Goal: Task Accomplishment & Management: Complete application form

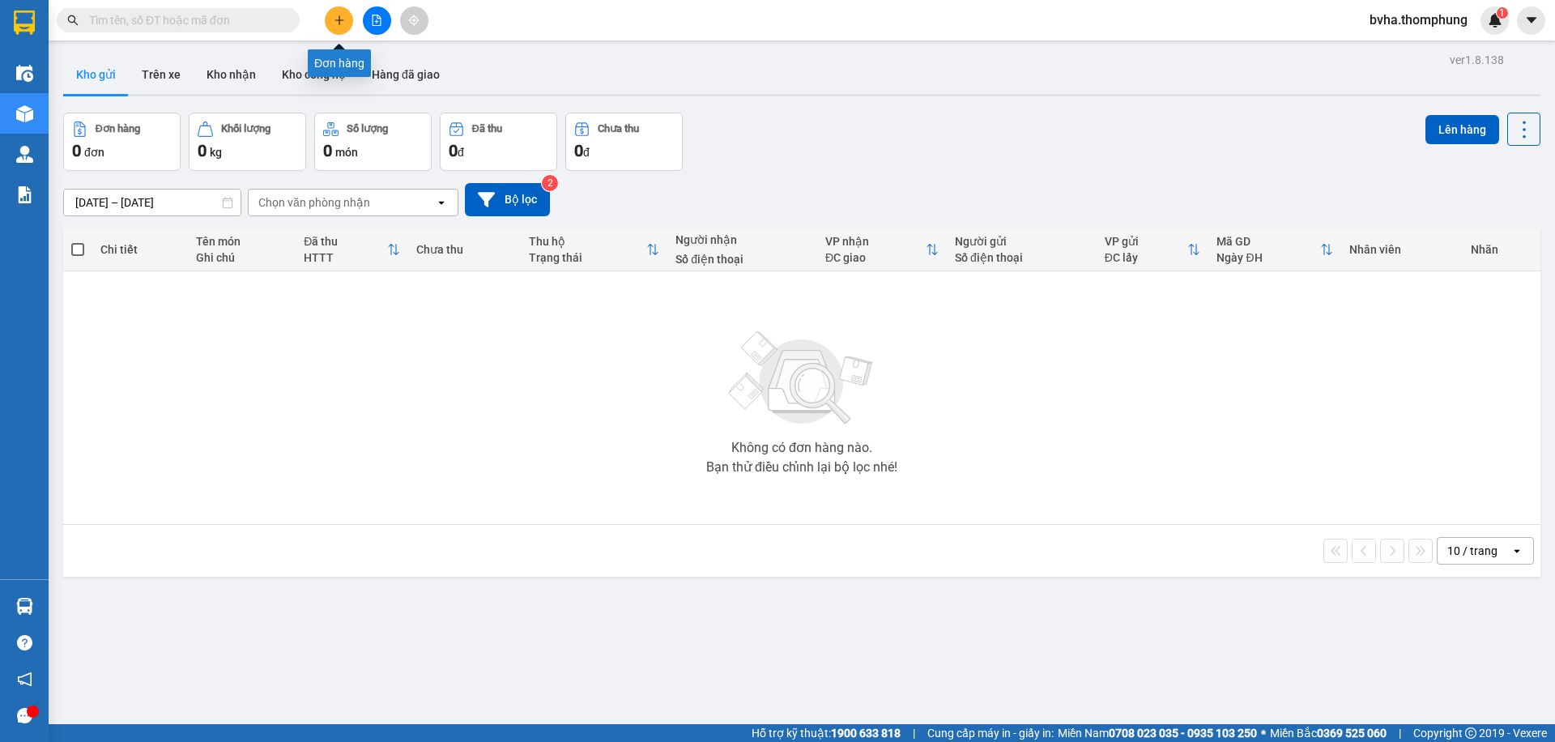
click at [330, 19] on button at bounding box center [339, 20] width 28 height 28
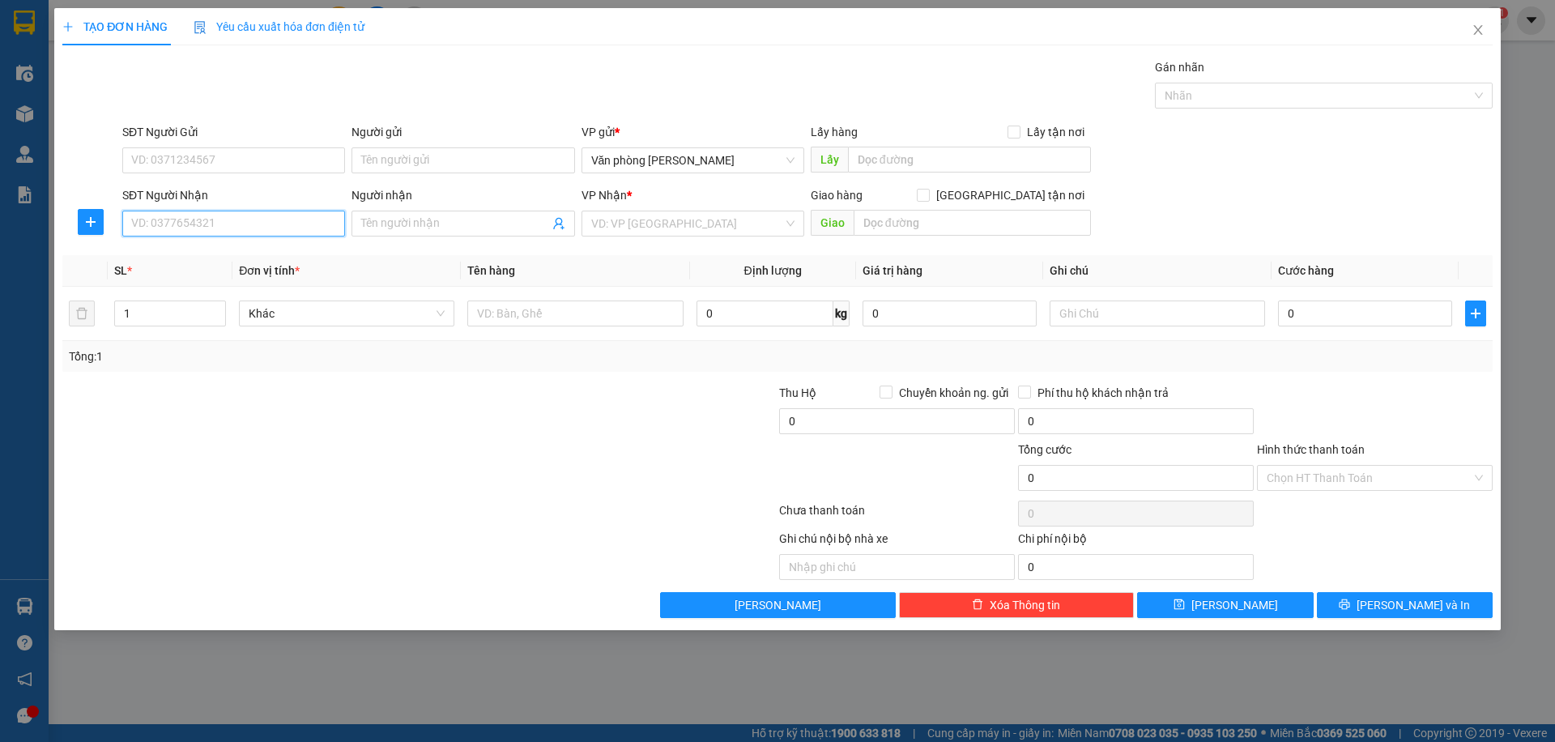
click at [170, 224] on input "SĐT Người Nhận" at bounding box center [233, 224] width 223 height 26
type input "0335886297"
click at [250, 250] on div "0335886297 - [GEOGRAPHIC_DATA]" at bounding box center [233, 256] width 203 height 18
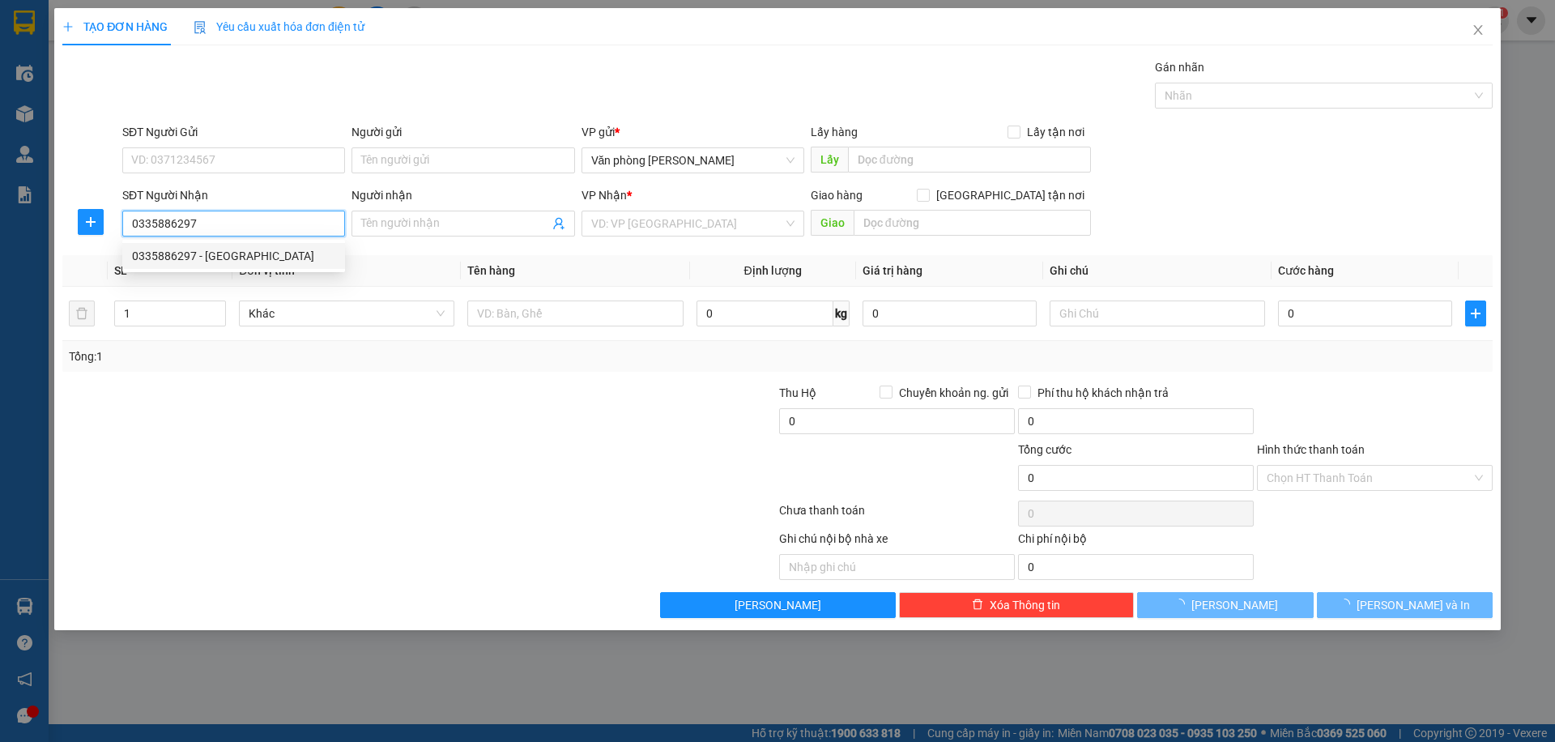
type input "NGA"
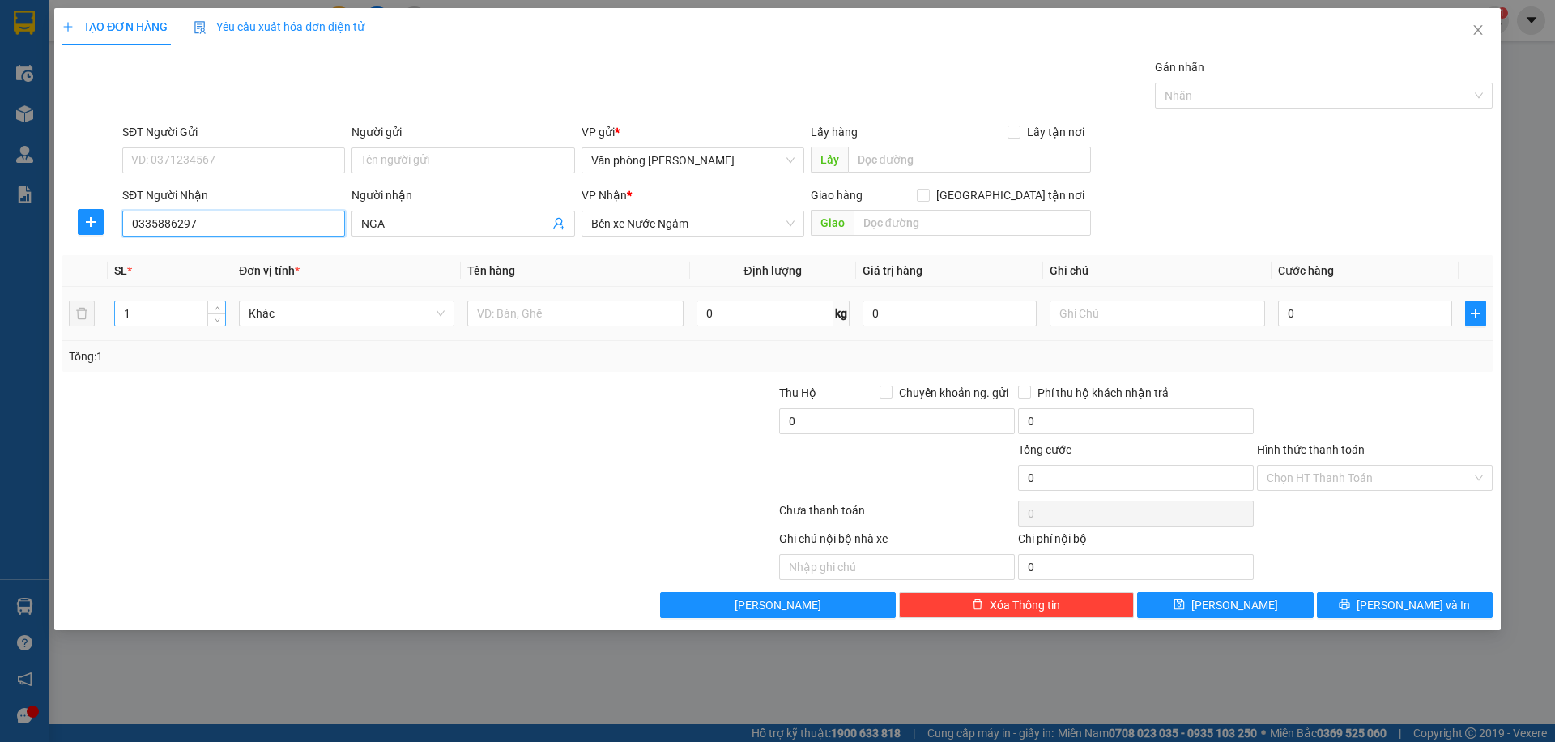
type input "0335886297"
click at [202, 312] on input "1" at bounding box center [170, 313] width 110 height 24
type input "2"
click at [1257, 611] on button "Lưu" at bounding box center [1225, 605] width 176 height 26
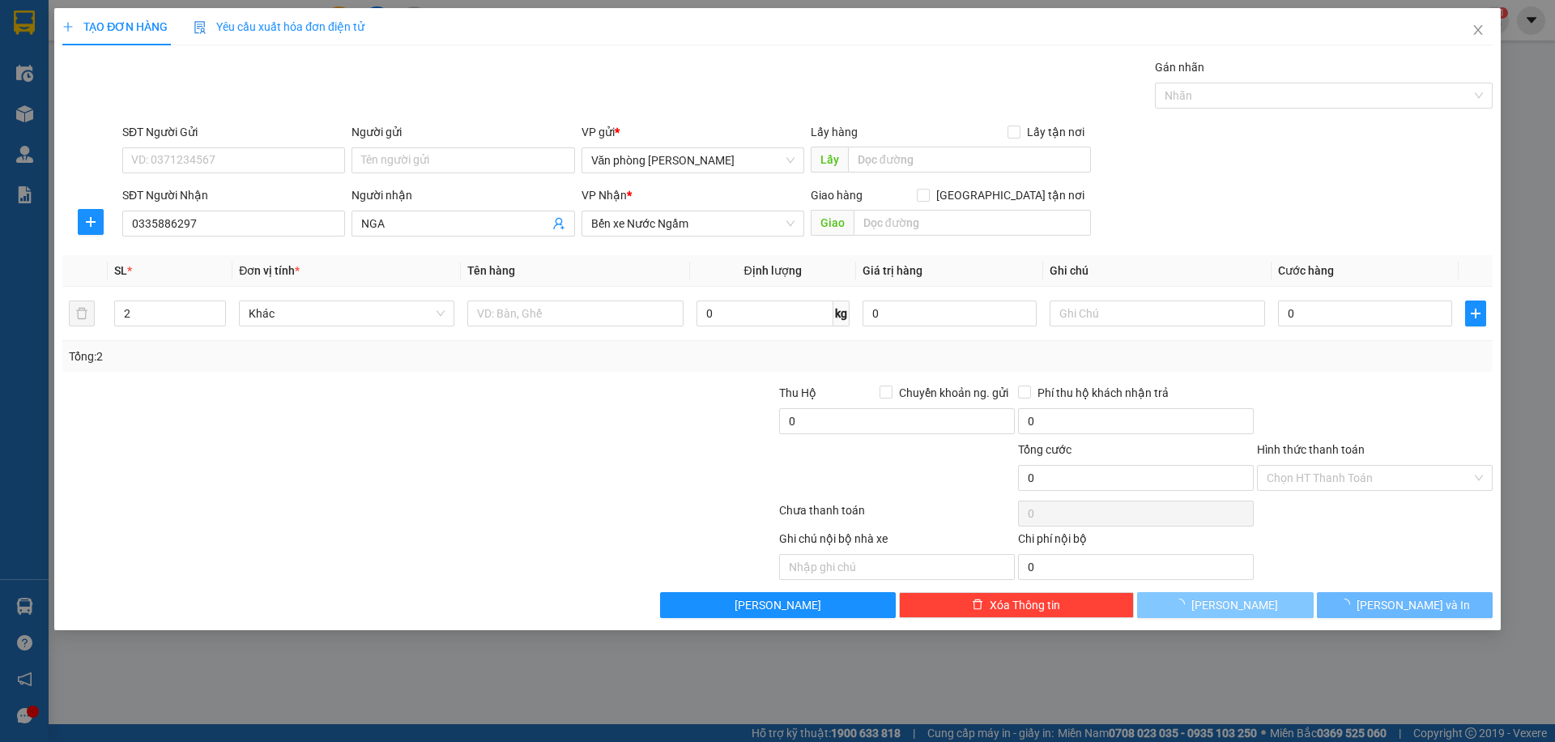
type input "1"
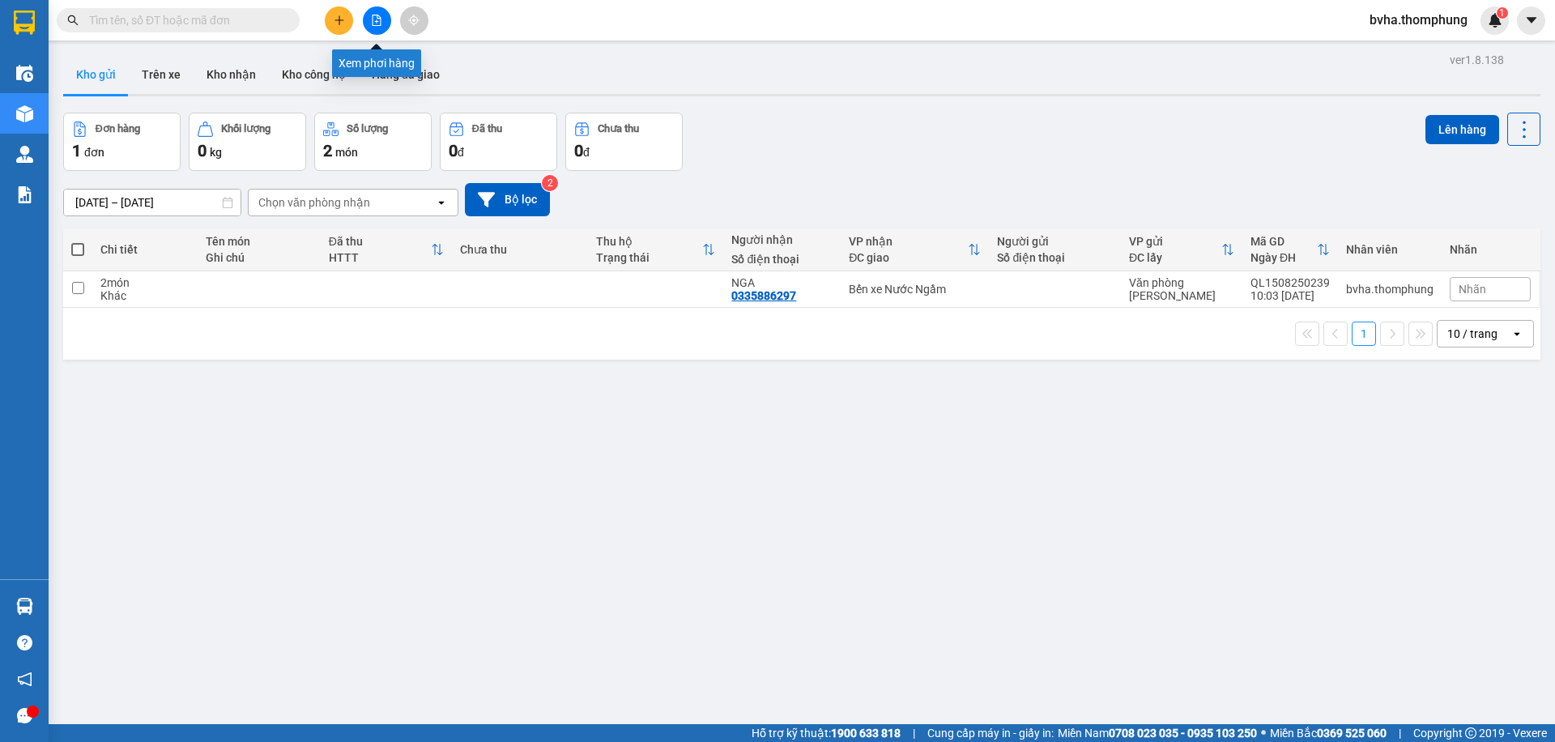
click at [382, 24] on button at bounding box center [377, 20] width 28 height 28
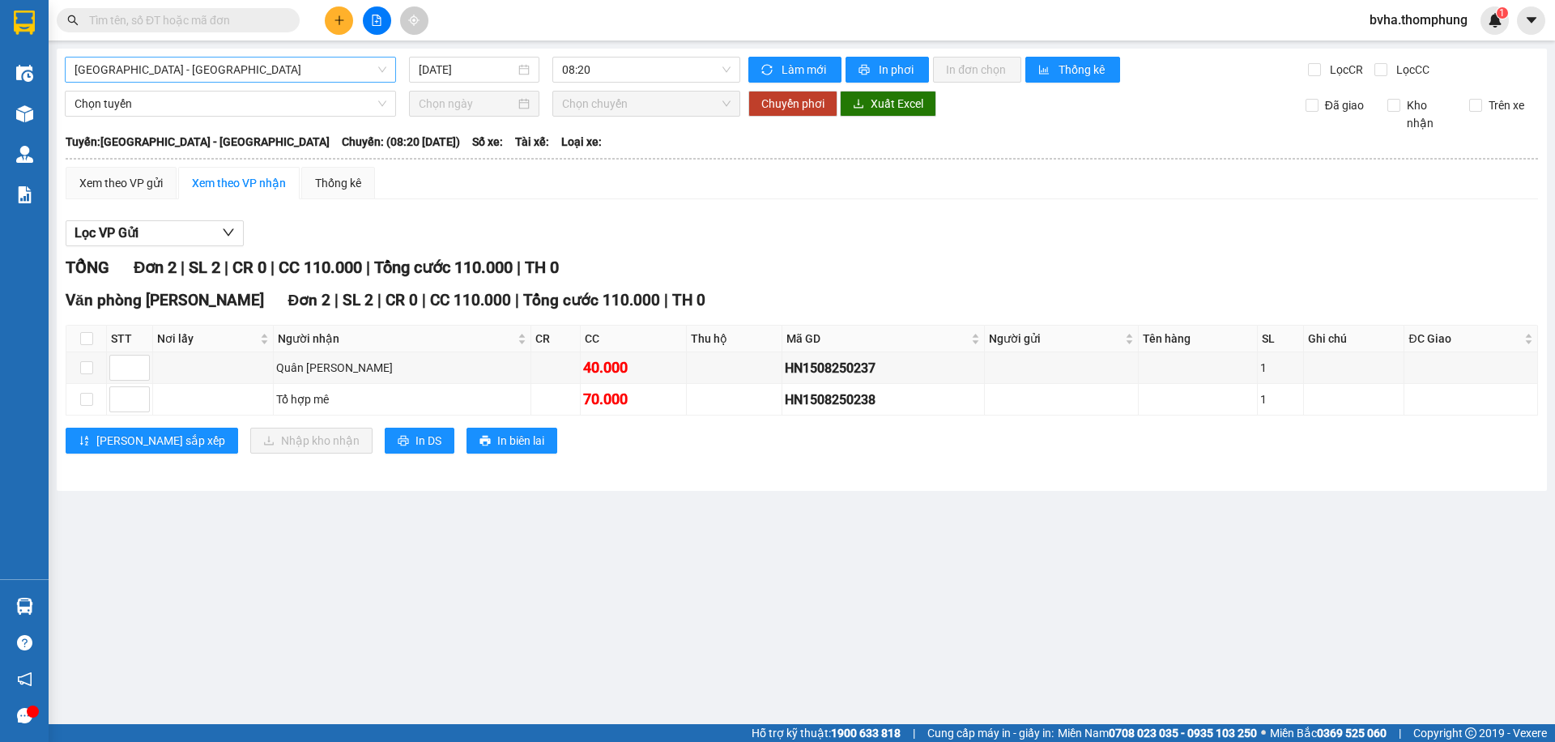
click at [245, 79] on span "Hà Nội - Nghệ An" at bounding box center [231, 70] width 312 height 24
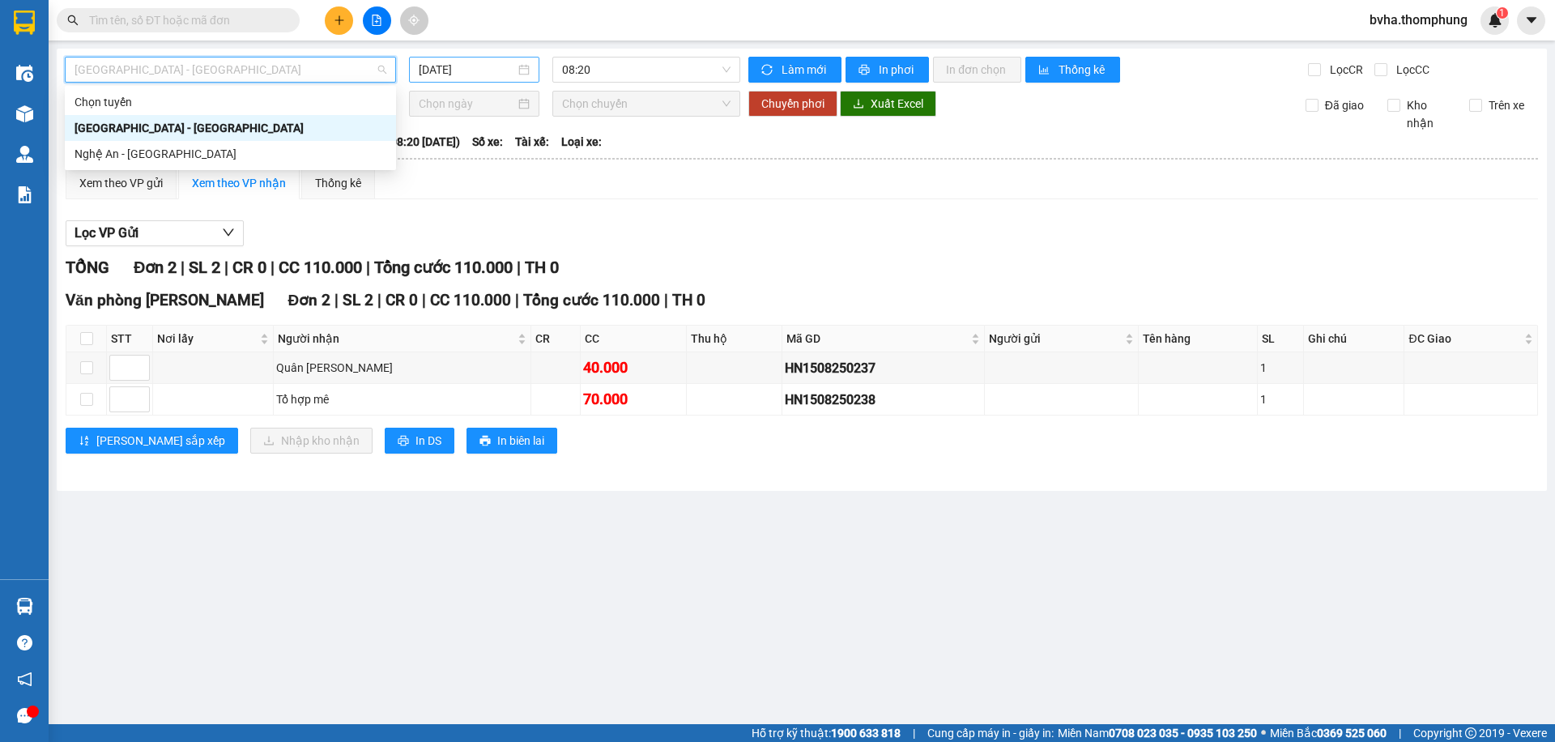
click at [451, 67] on input "15/08/2025" at bounding box center [467, 70] width 96 height 18
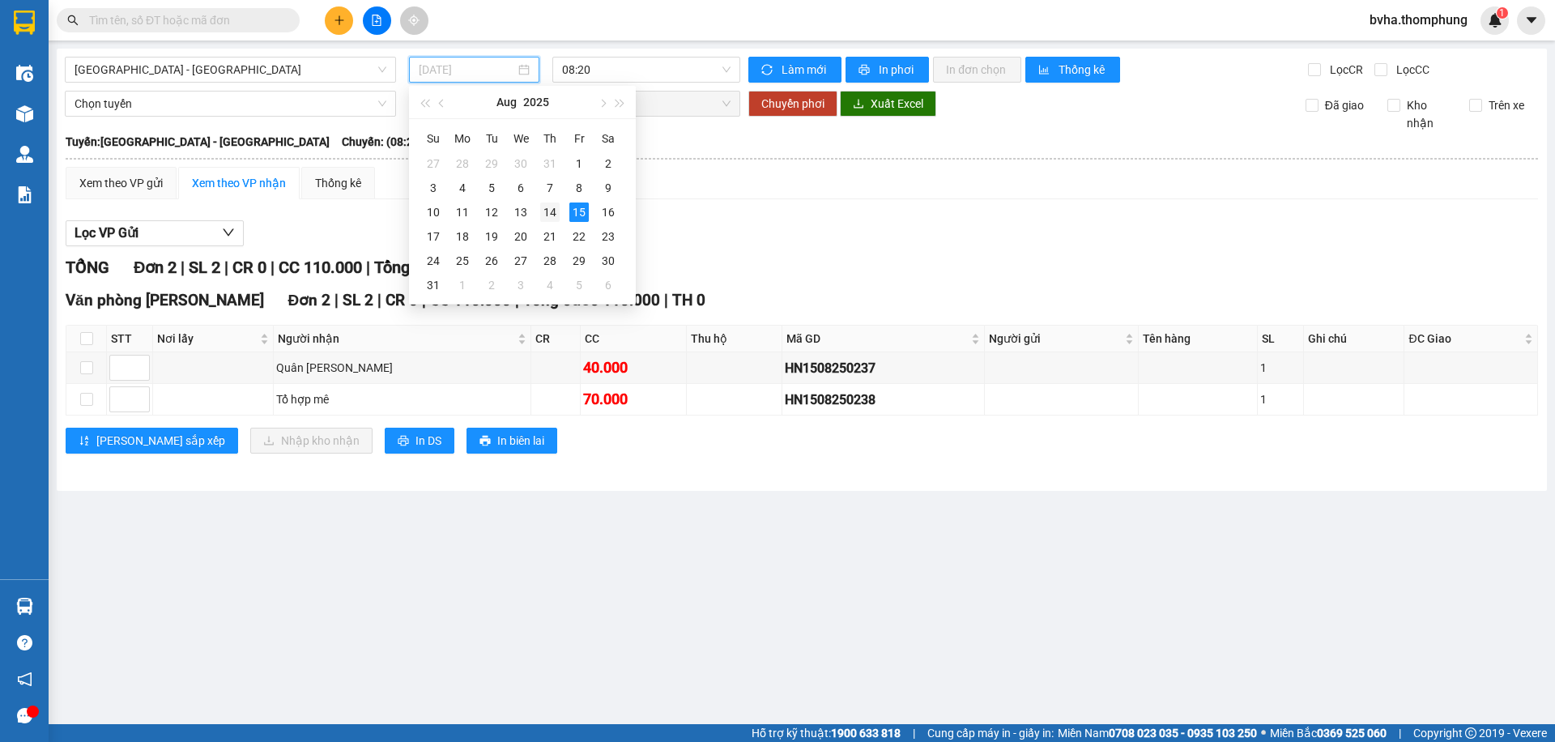
click at [555, 213] on div "14" at bounding box center [549, 212] width 19 height 19
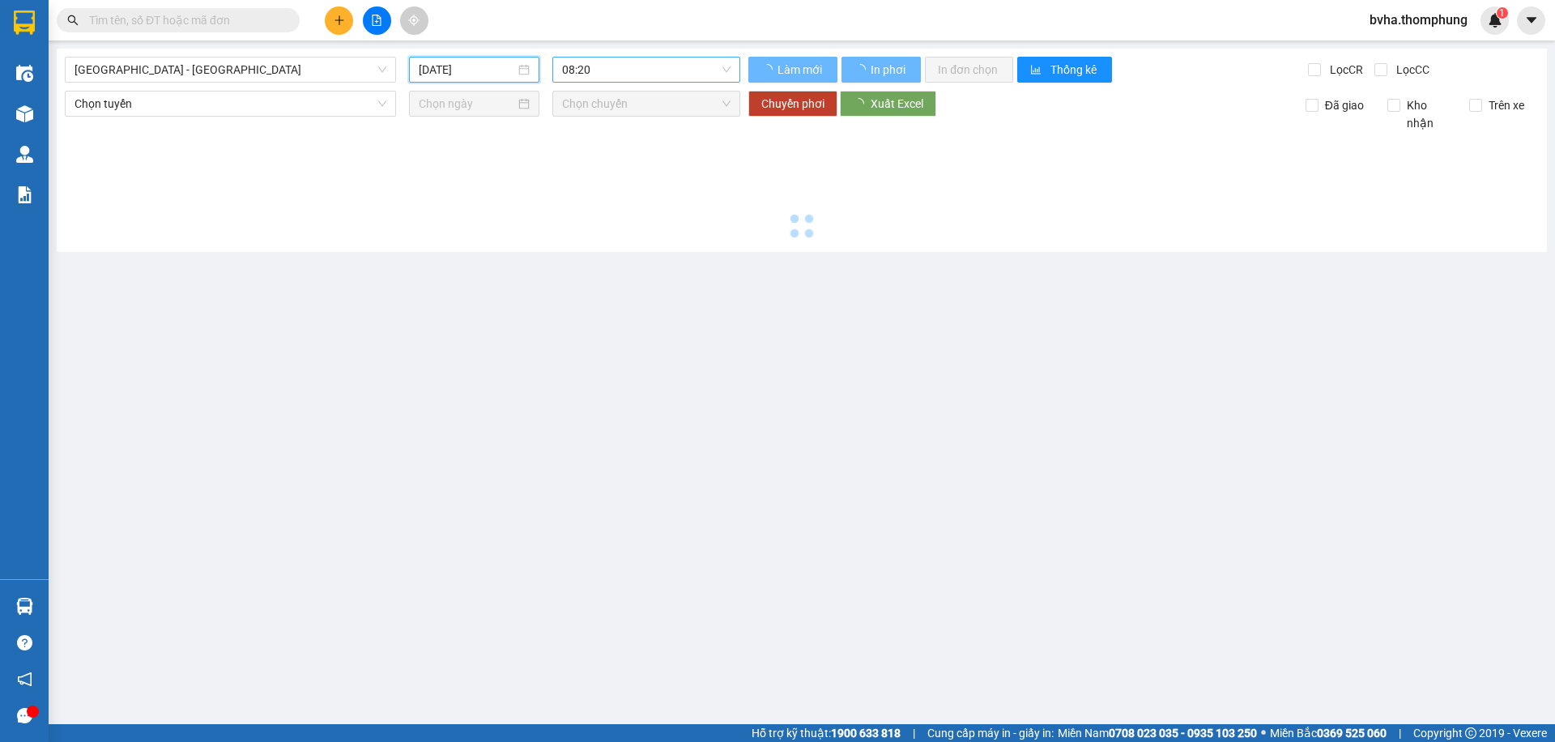
type input "14/08/2025"
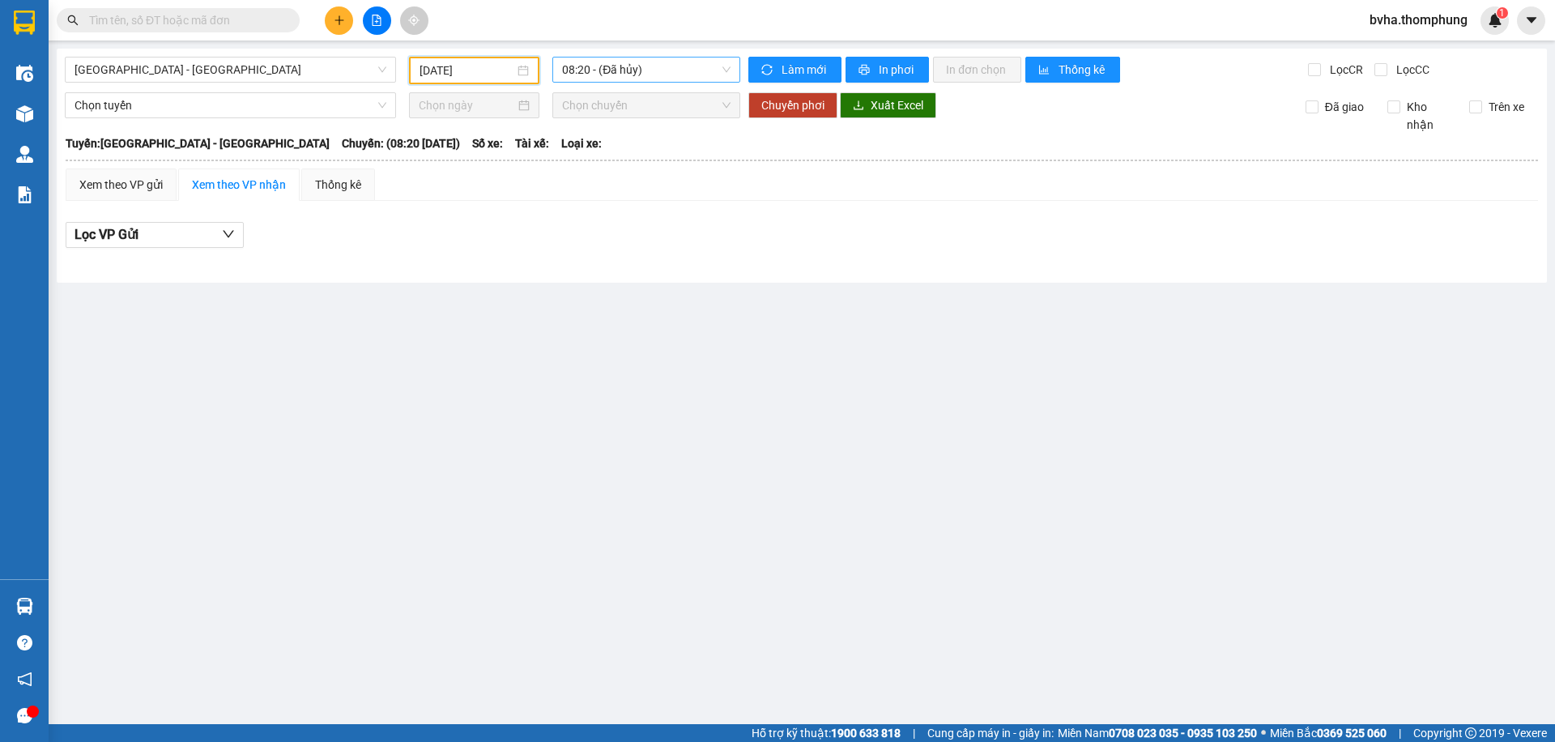
click at [633, 67] on span "08:20 - (Đã hủy)" at bounding box center [646, 70] width 168 height 24
click at [661, 257] on div "16:30" at bounding box center [625, 258] width 126 height 18
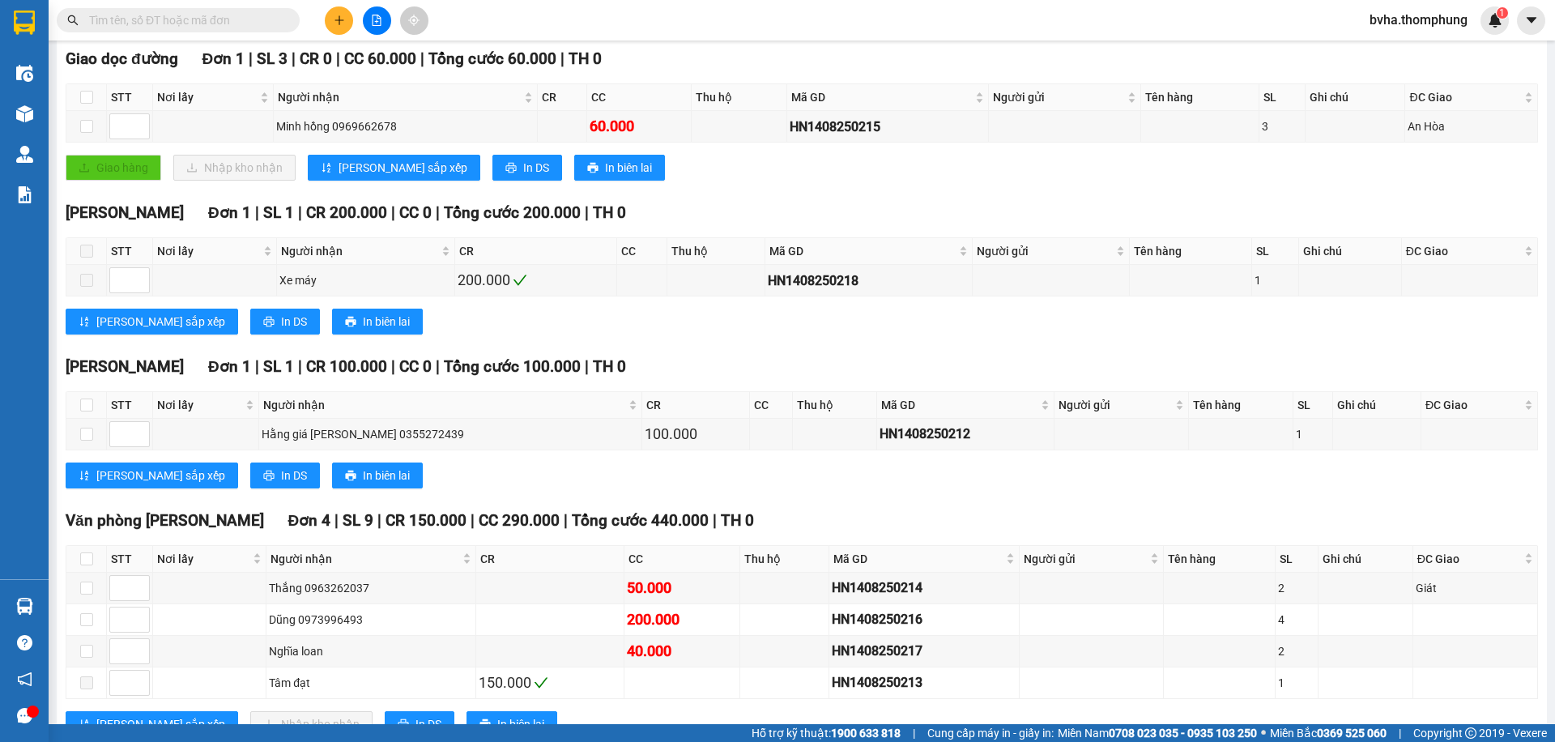
scroll to position [301, 0]
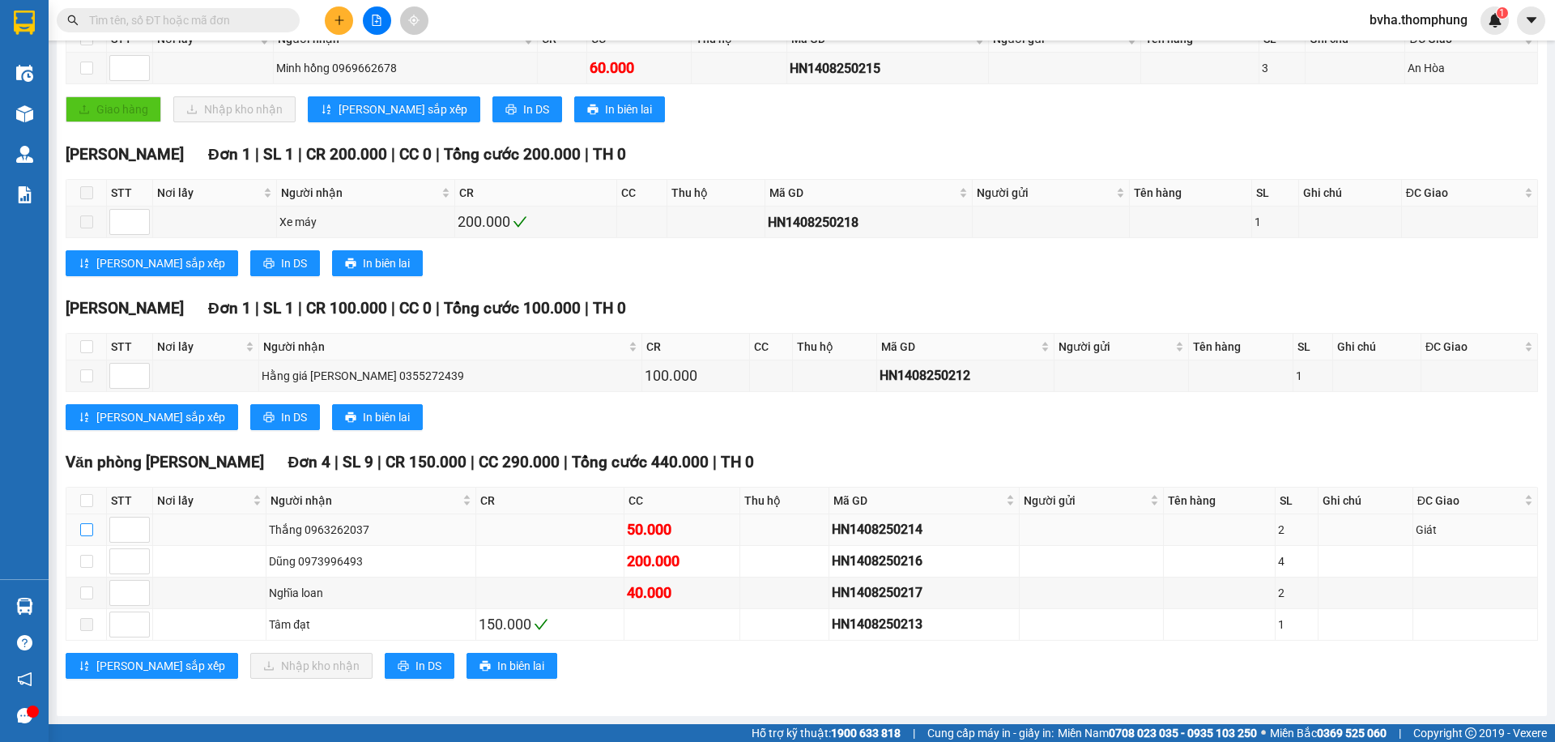
click at [89, 532] on input "checkbox" at bounding box center [86, 529] width 13 height 13
checkbox input "true"
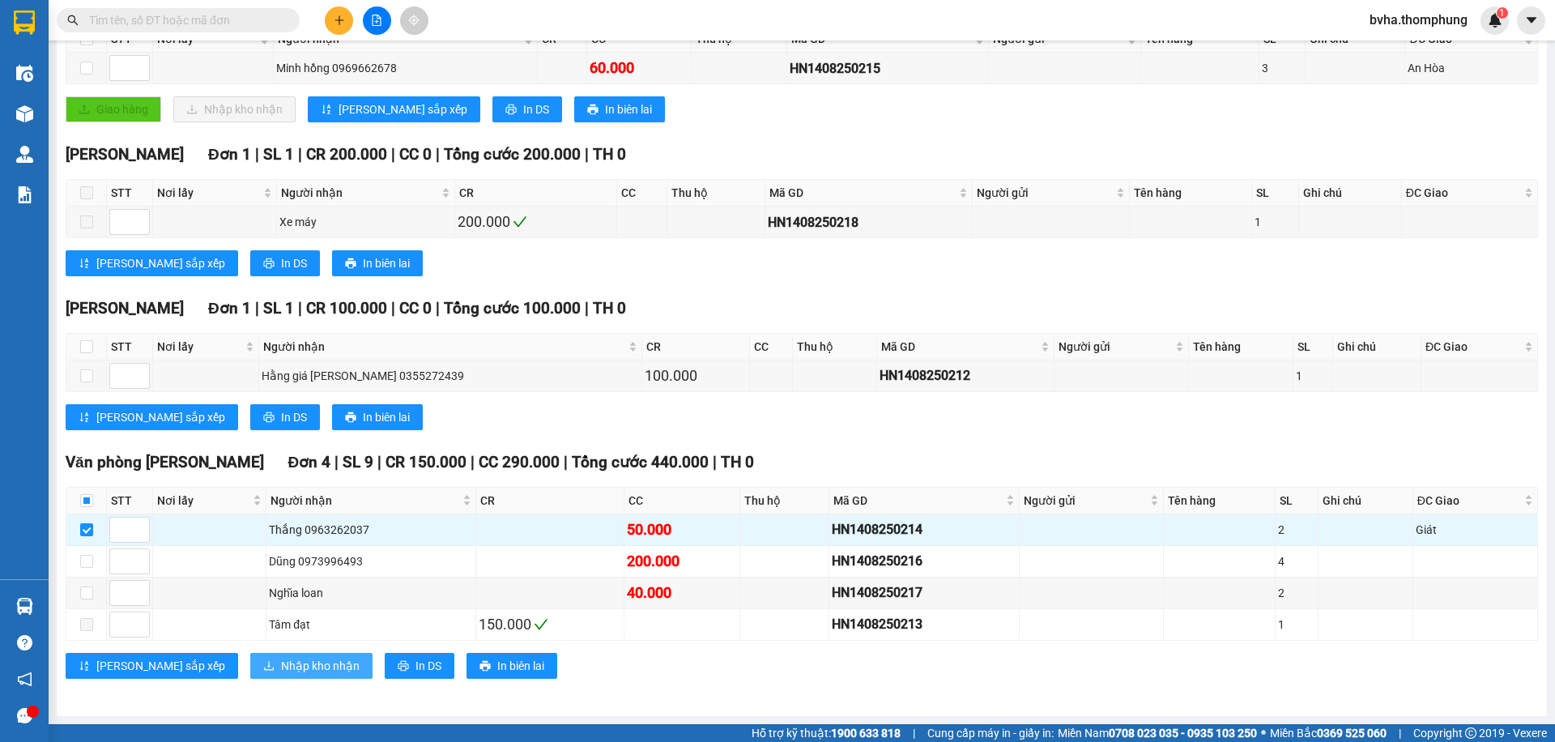
click at [281, 663] on span "Nhập kho nhận" at bounding box center [320, 666] width 79 height 18
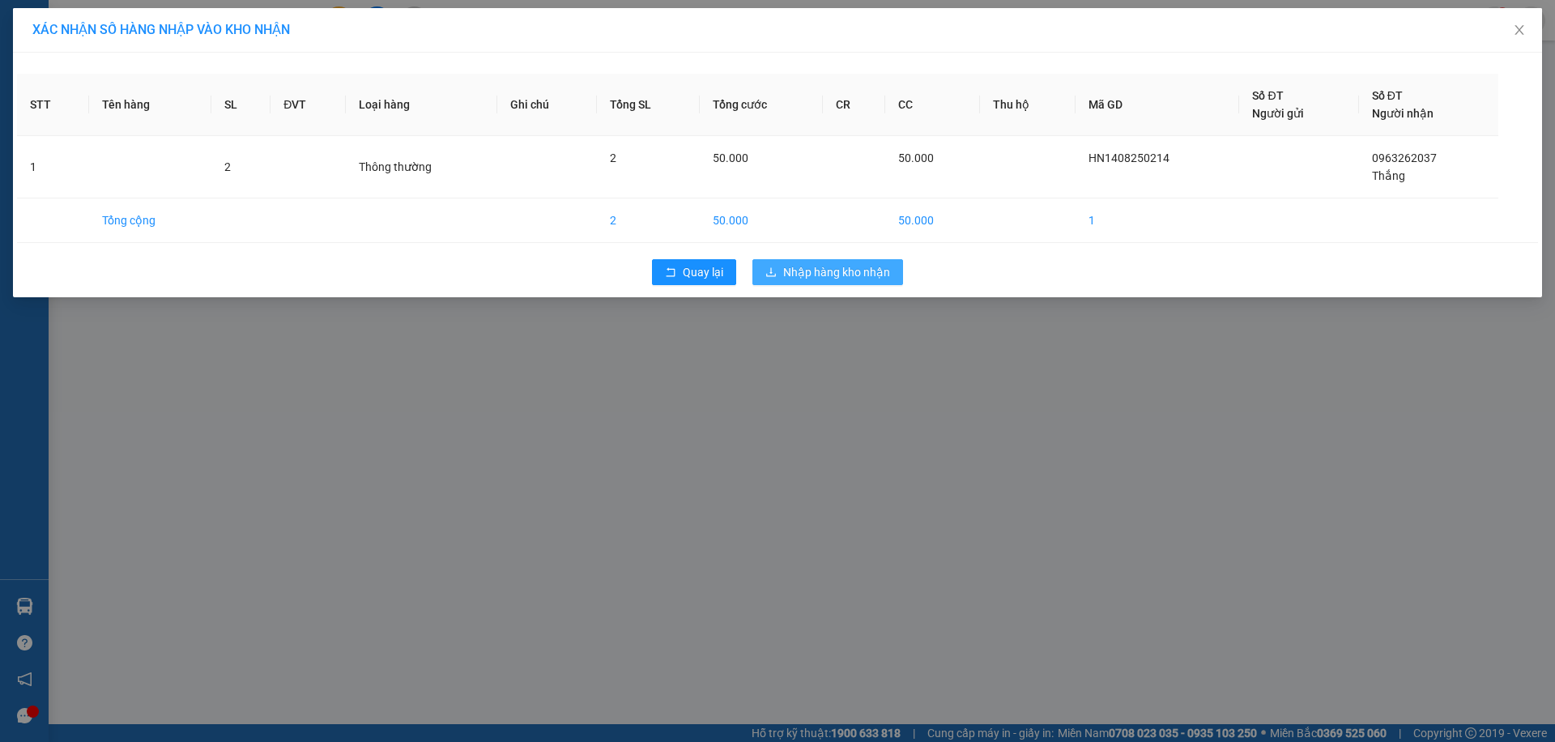
click at [817, 271] on span "Nhập hàng kho nhận" at bounding box center [836, 272] width 107 height 18
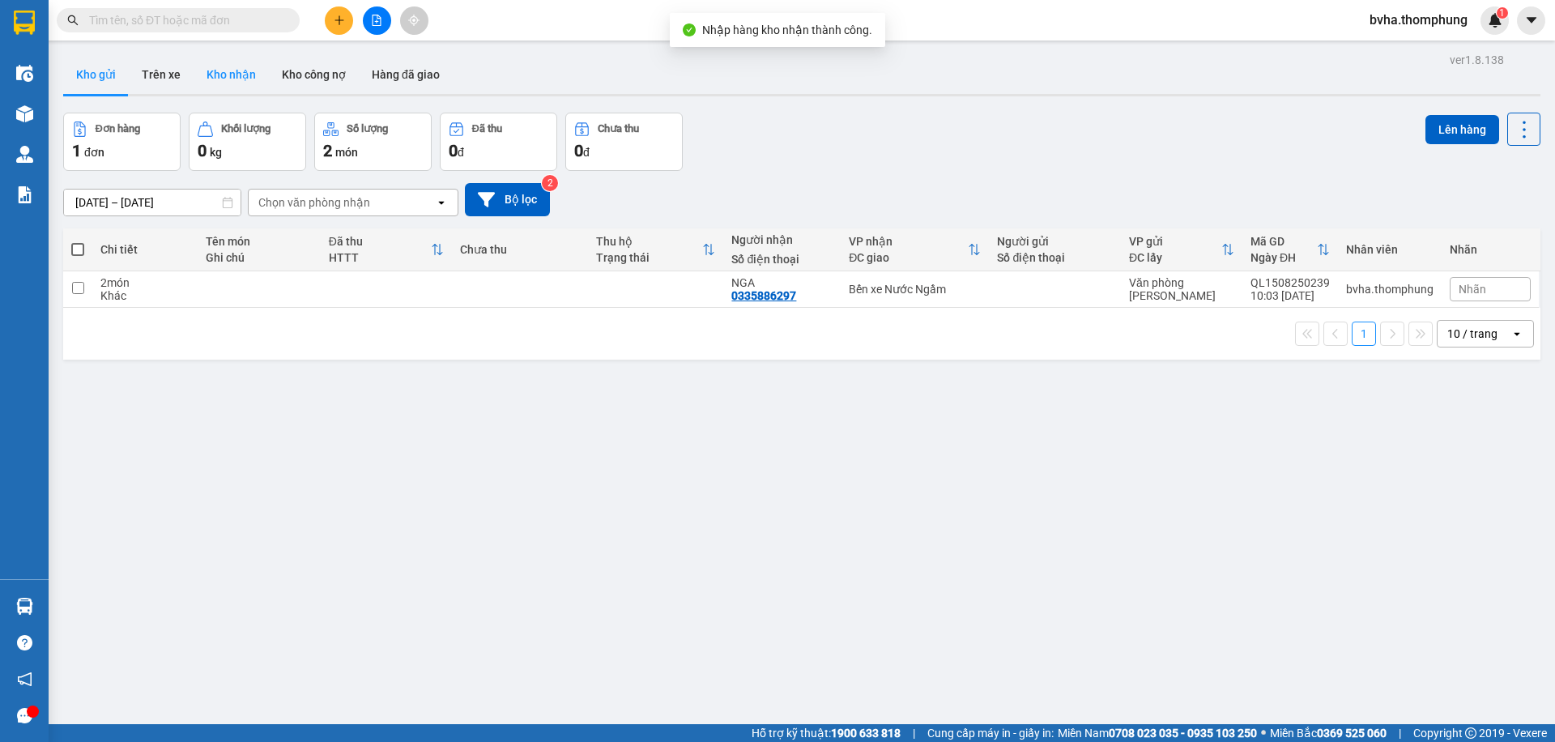
click at [230, 75] on button "Kho nhận" at bounding box center [231, 74] width 75 height 39
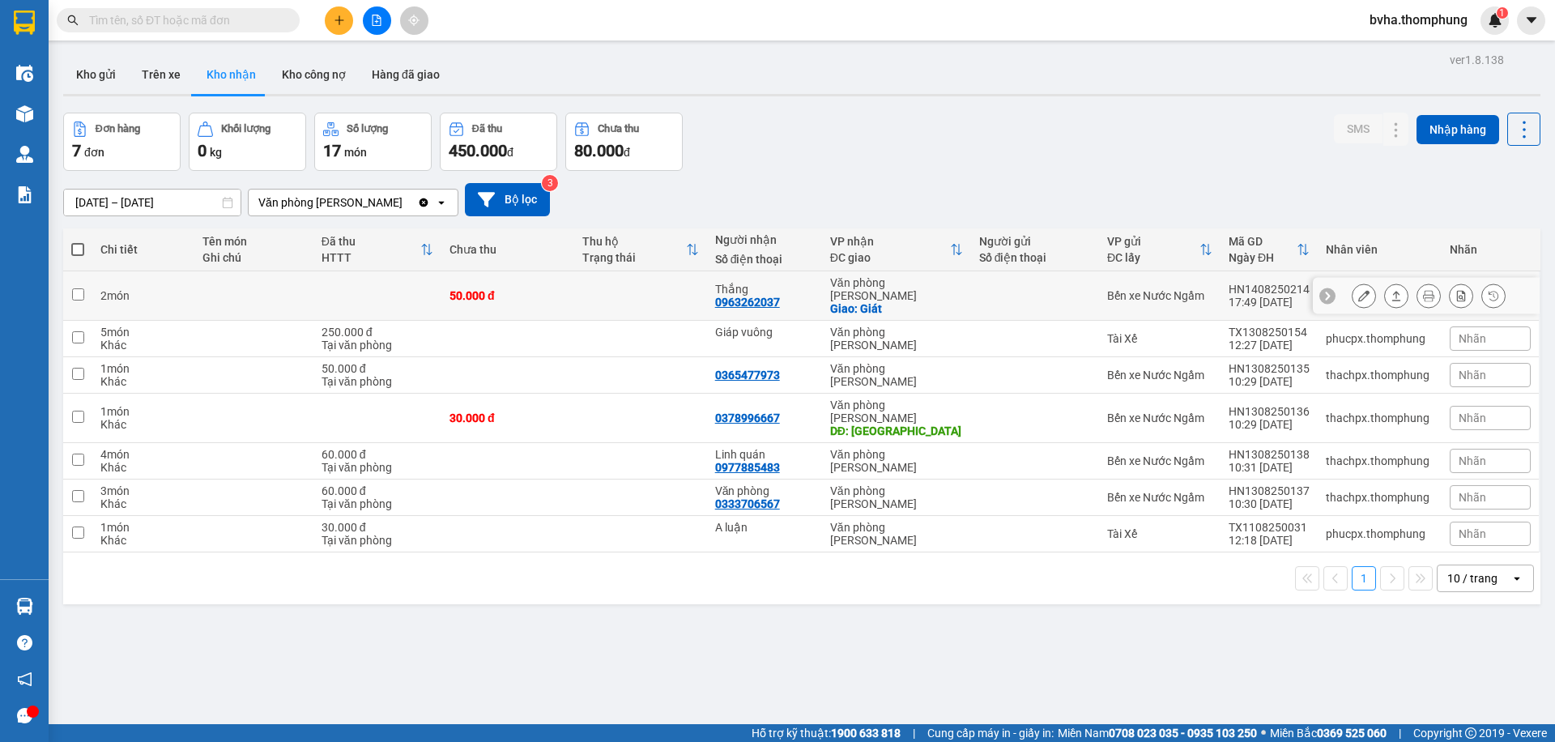
click at [1359, 290] on icon at bounding box center [1364, 295] width 11 height 11
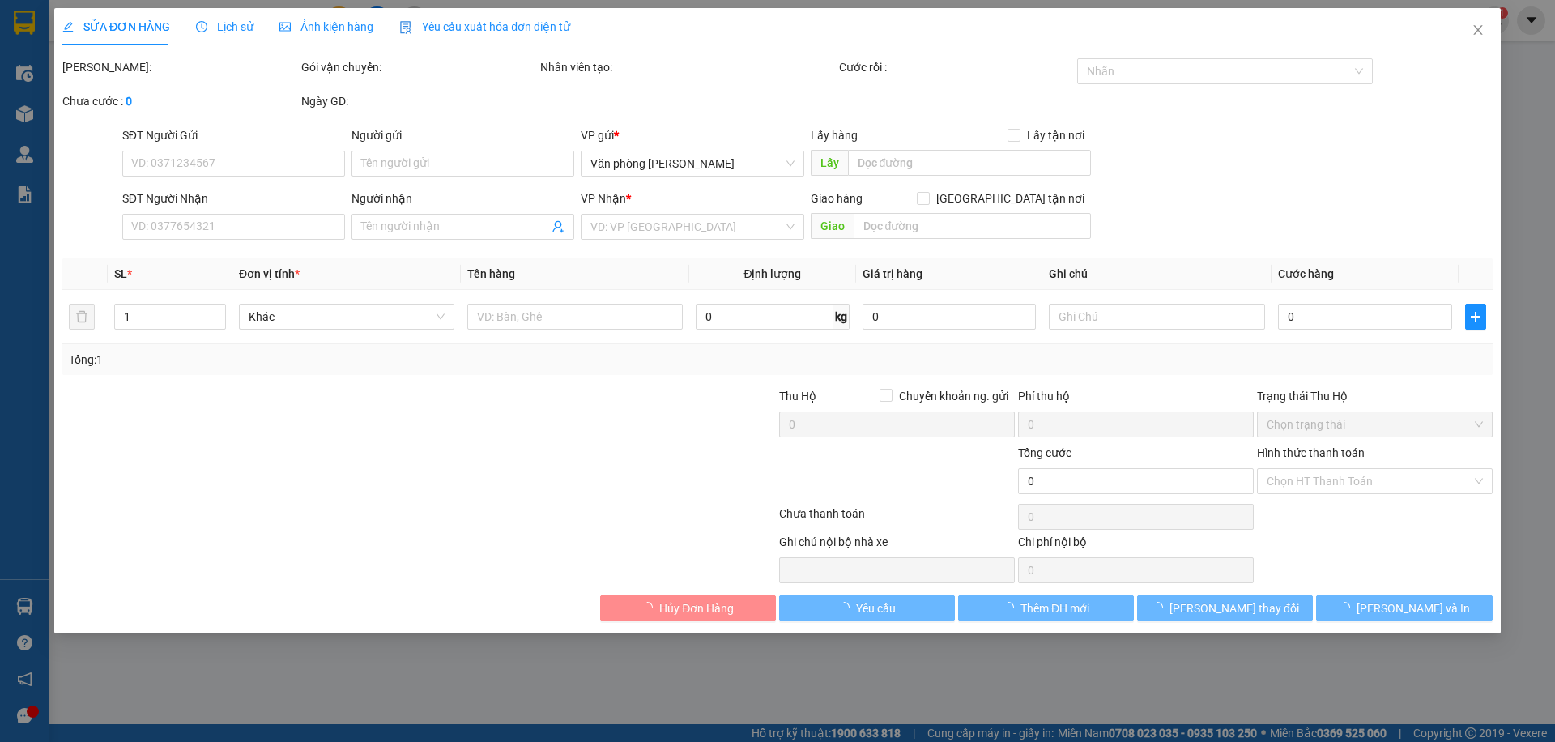
type input "0963262037"
type input "Thắng"
checkbox input "true"
type input "Giát"
type input "50.000"
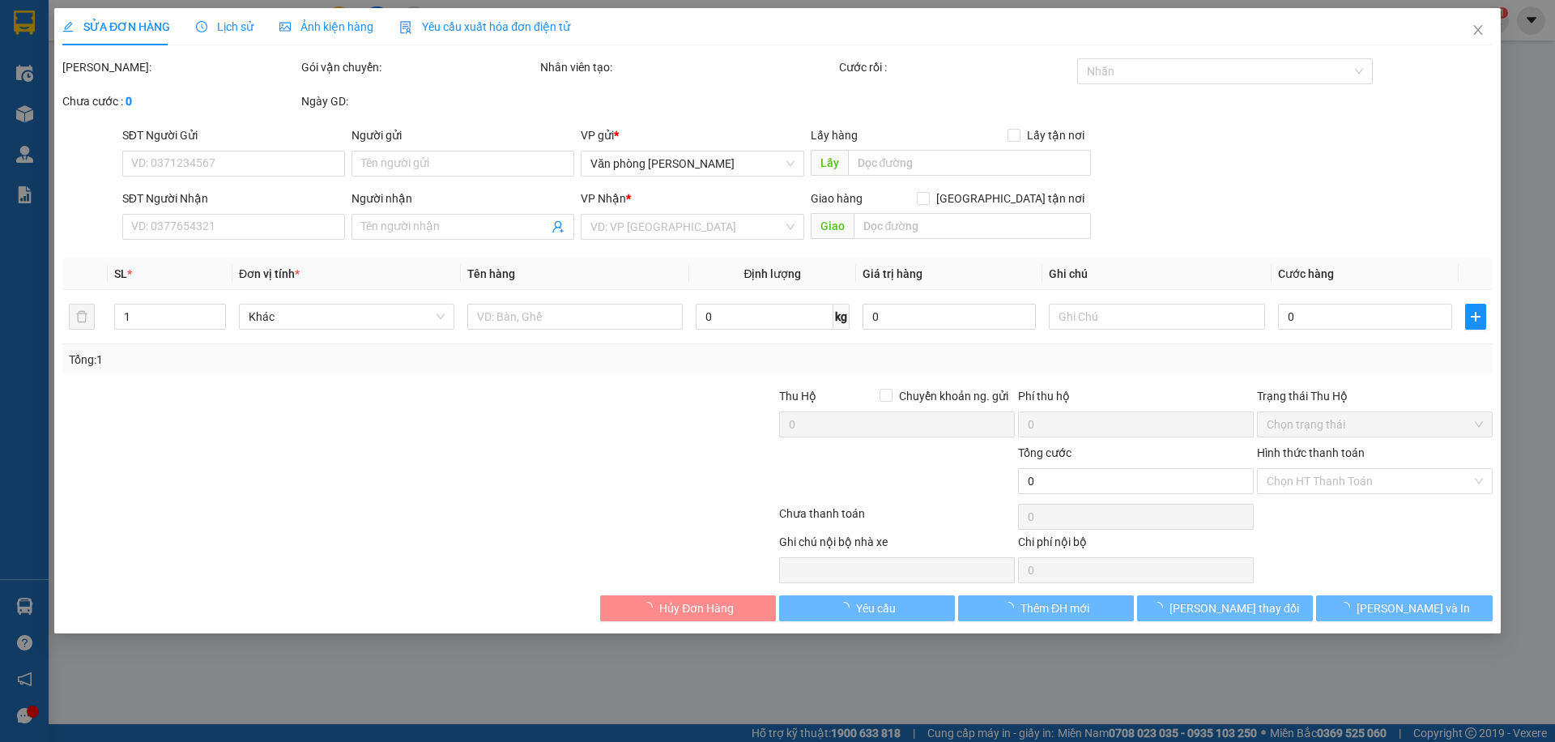
type input "50.000"
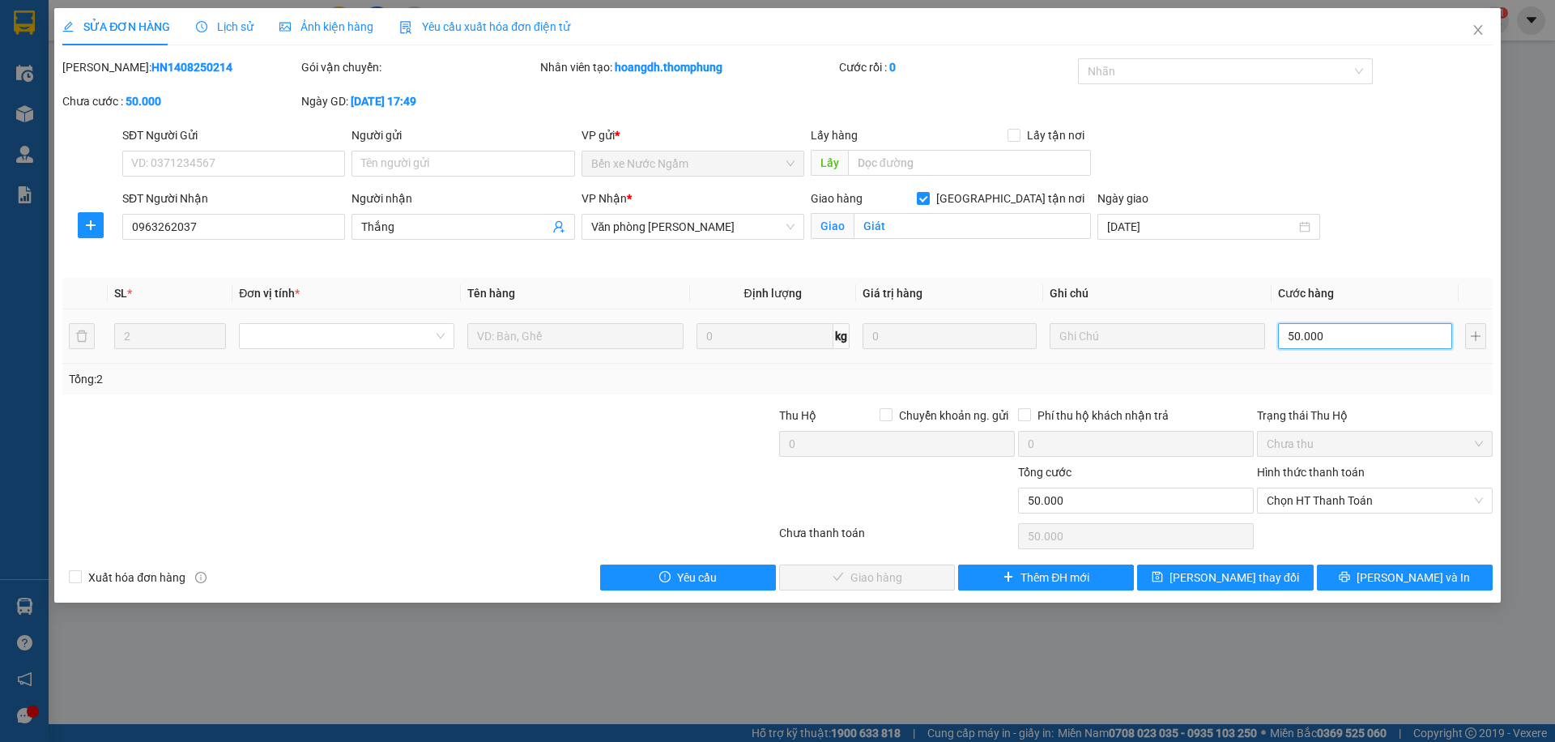
click at [1376, 343] on input "50.000" at bounding box center [1365, 336] width 174 height 26
type input "4"
type input "40"
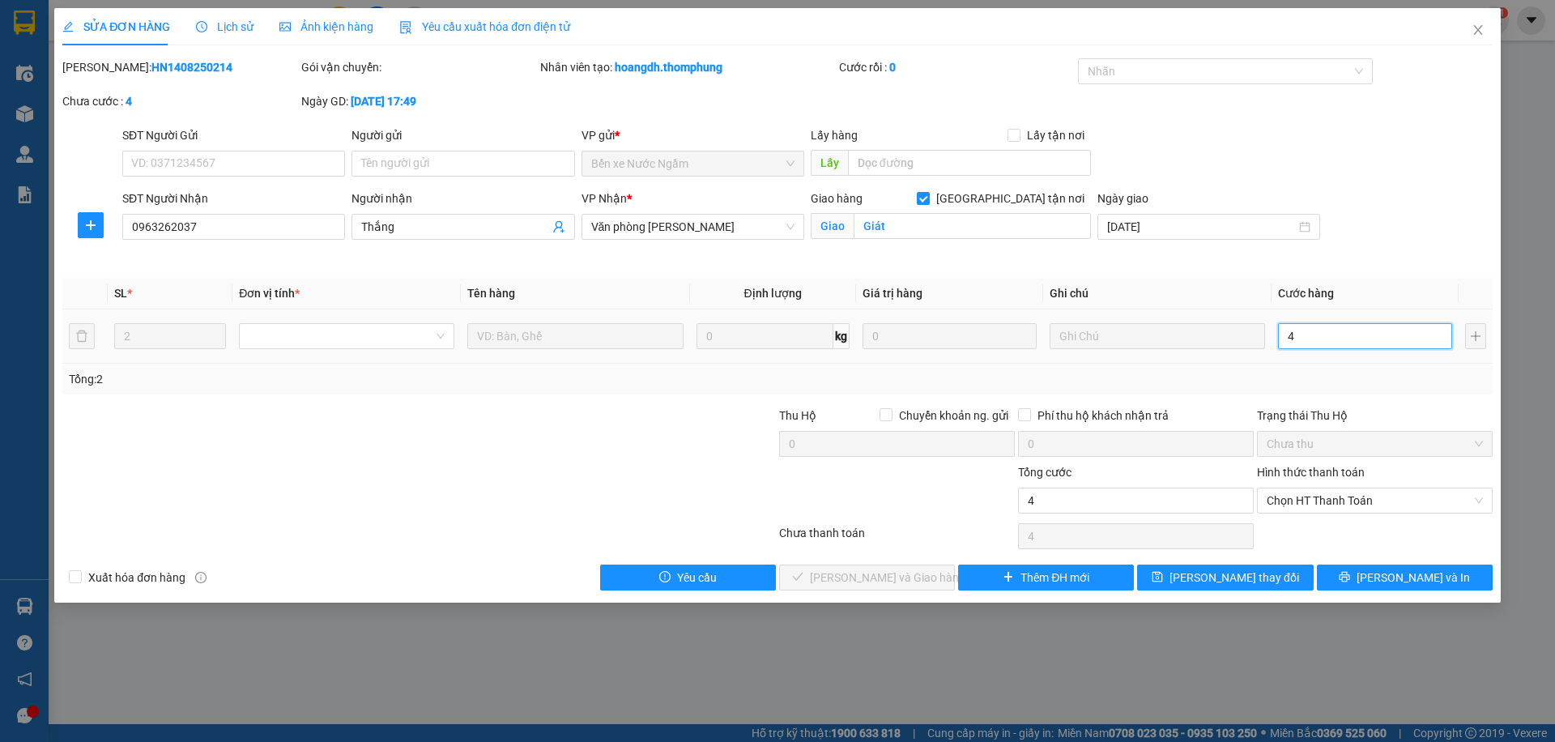
type input "40"
type input "400"
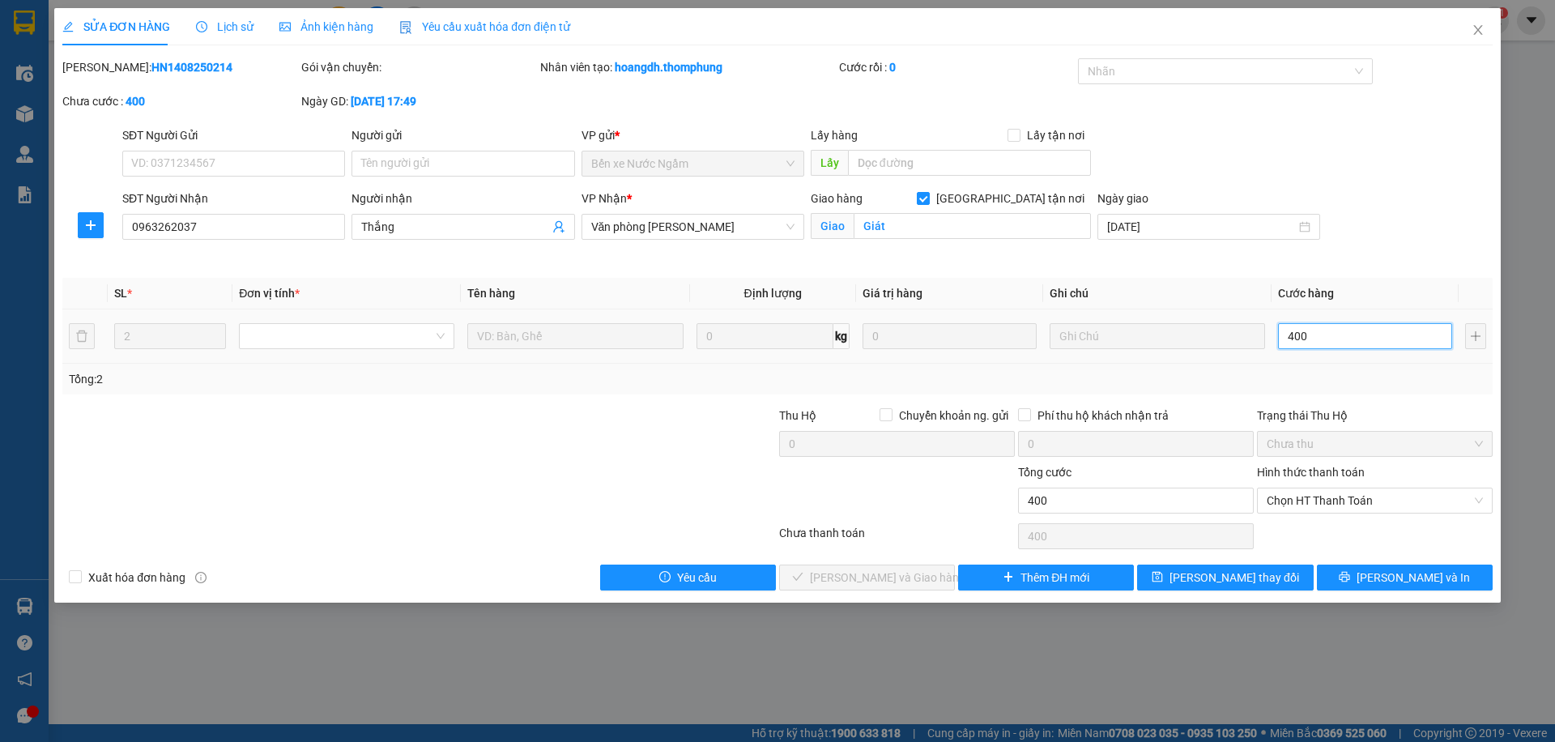
type input "4.000"
type input "40.000"
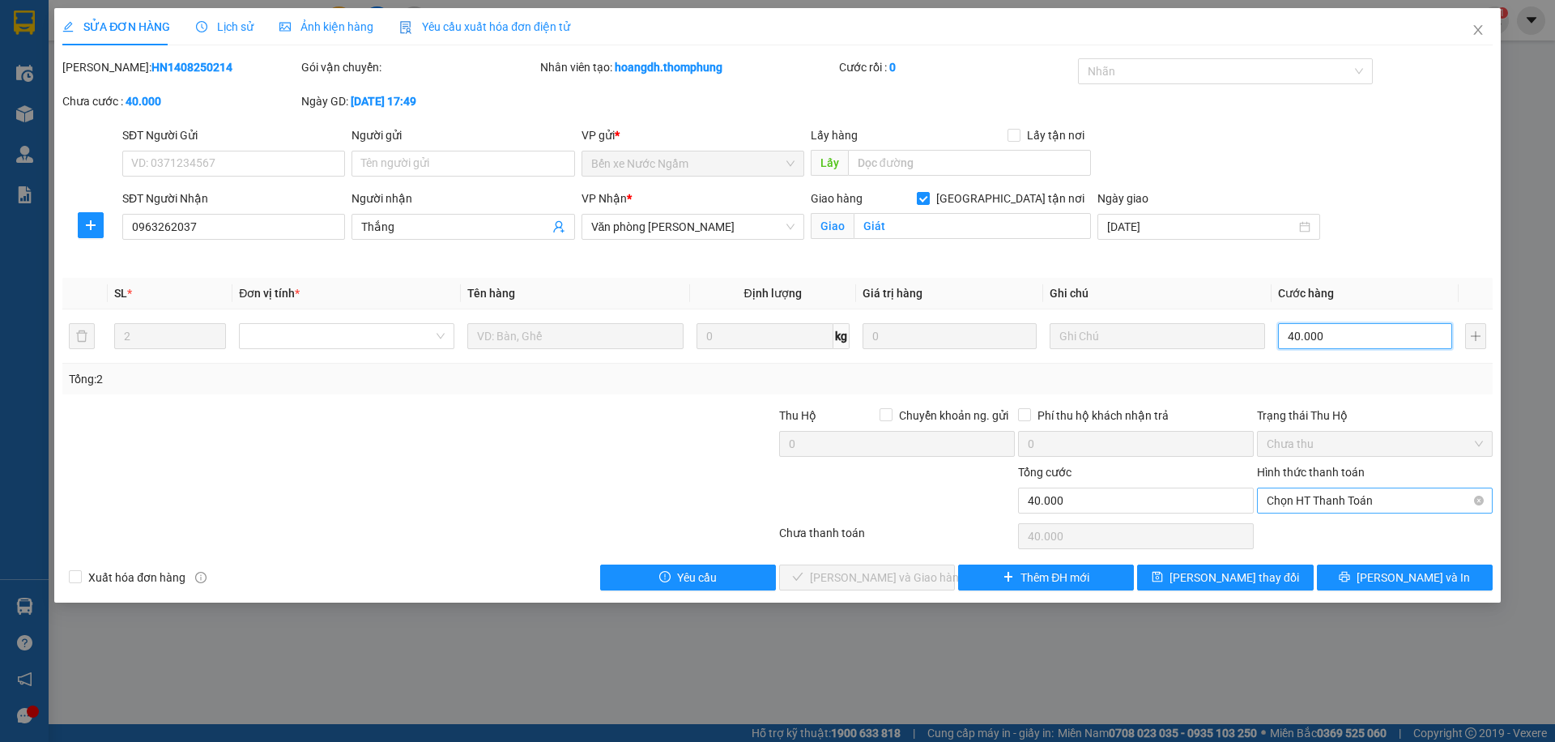
click at [1312, 508] on span "Chọn HT Thanh Toán" at bounding box center [1375, 500] width 216 height 24
type input "40.000"
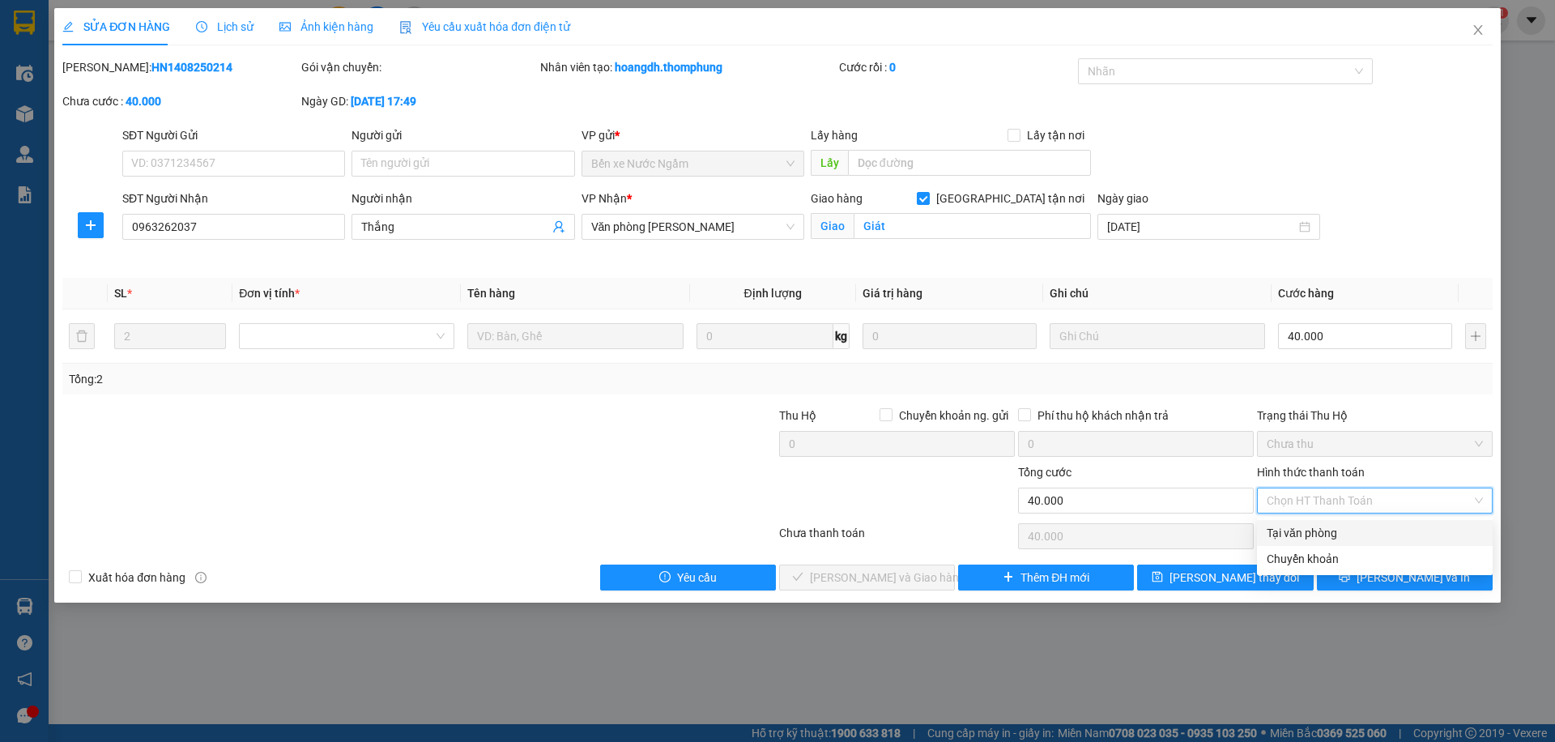
click at [1306, 538] on div "Tại văn phòng" at bounding box center [1375, 533] width 216 height 18
type input "0"
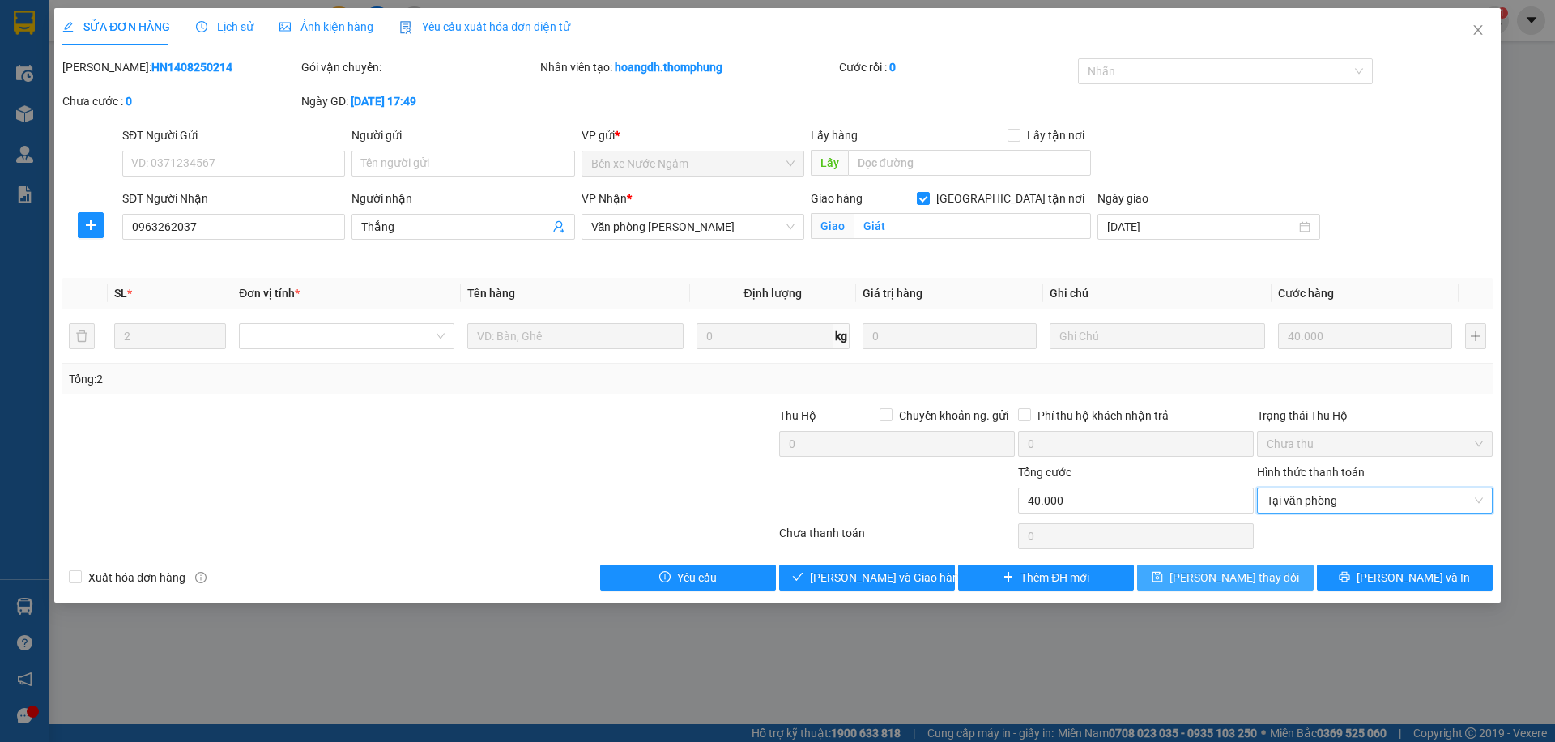
click at [1273, 578] on button "Lưu thay đổi" at bounding box center [1225, 578] width 176 height 26
